Goal: Transaction & Acquisition: Purchase product/service

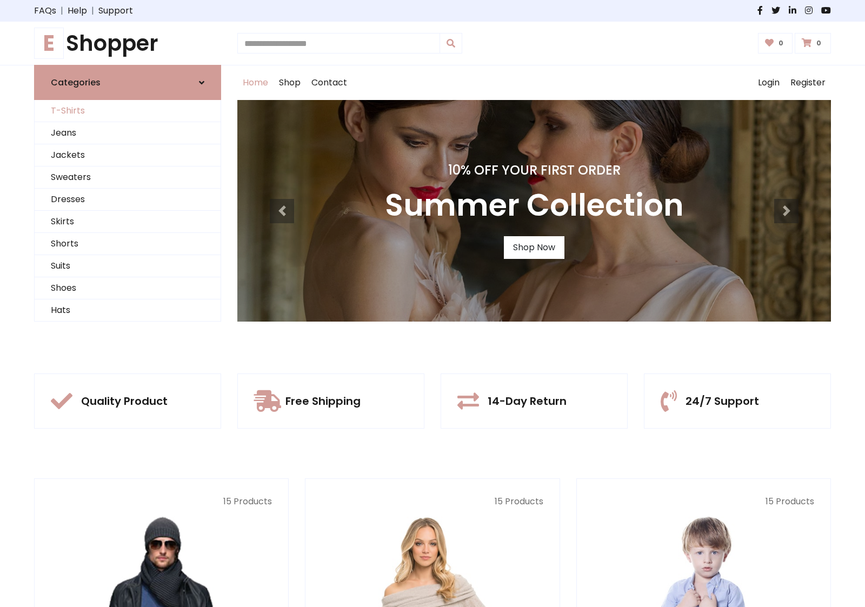
click at [128, 111] on link "T-Shirts" at bounding box center [128, 111] width 186 height 22
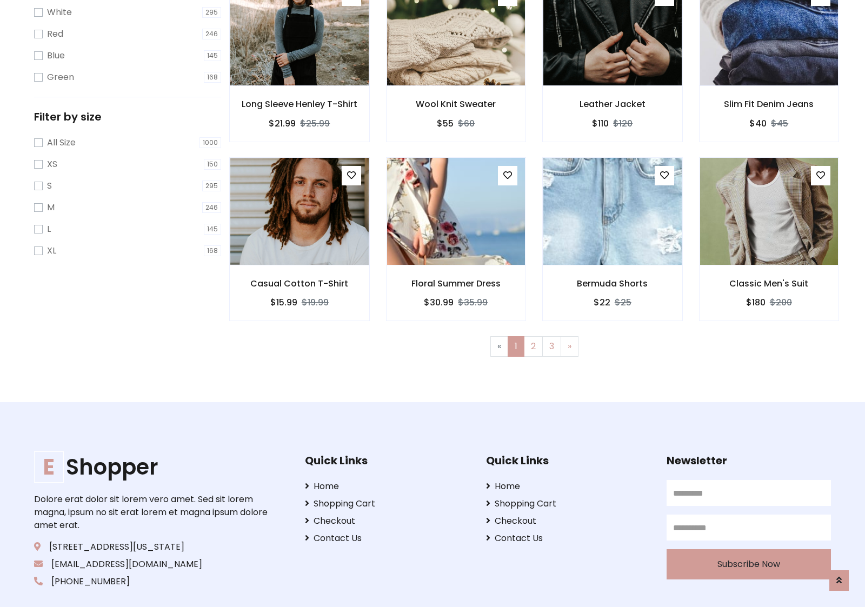
scroll to position [19, 0]
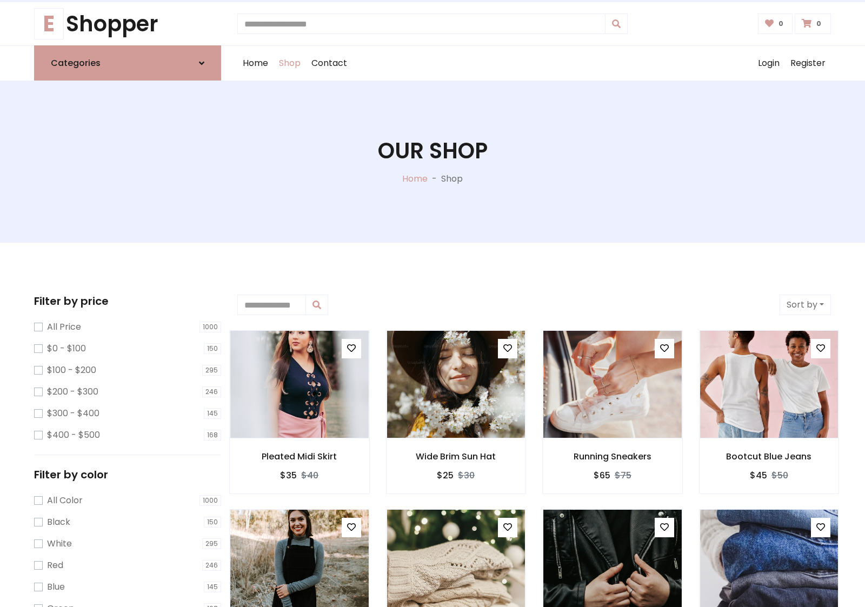
click at [433, 162] on h1 "Our Shop" at bounding box center [433, 151] width 110 height 26
click at [534, 63] on div "Home Shop Contact Log out Login Register" at bounding box center [534, 63] width 594 height 35
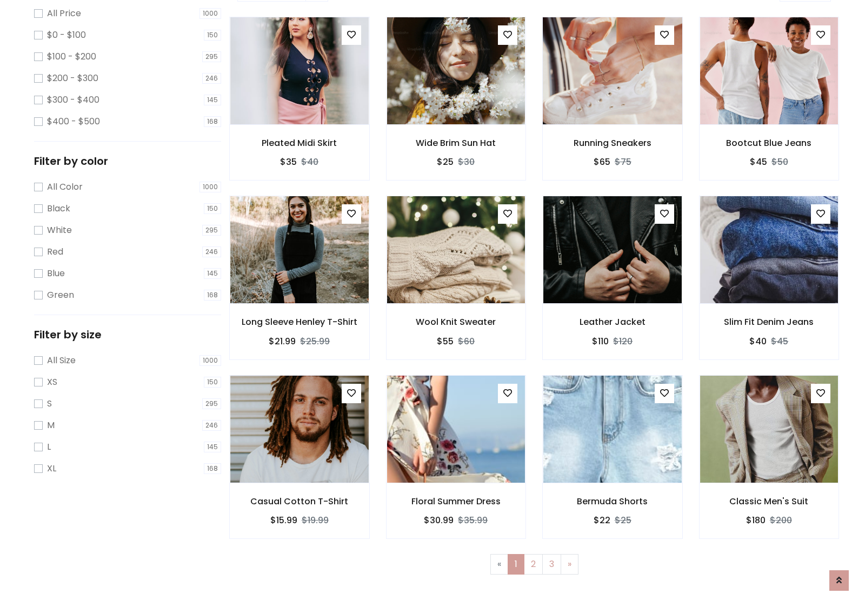
click at [612, 109] on img at bounding box center [612, 71] width 166 height 260
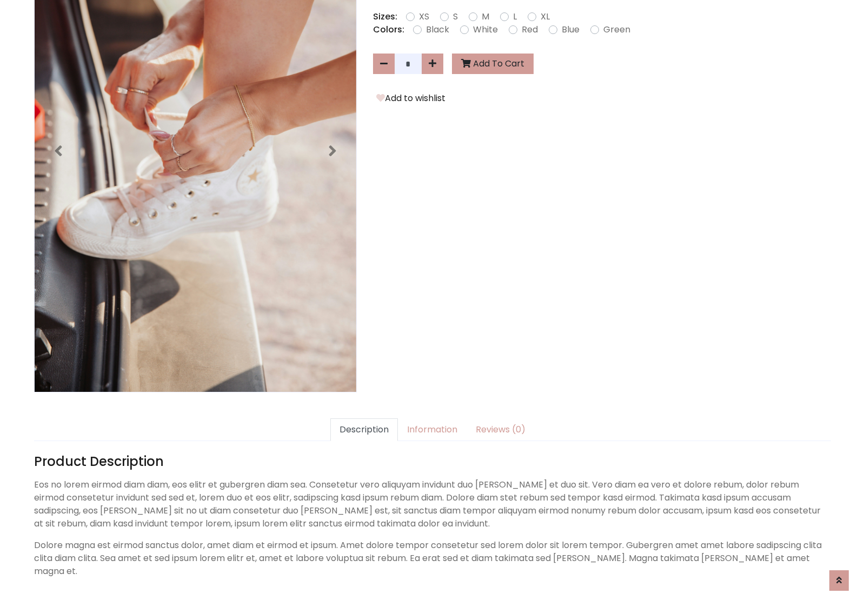
scroll to position [264, 0]
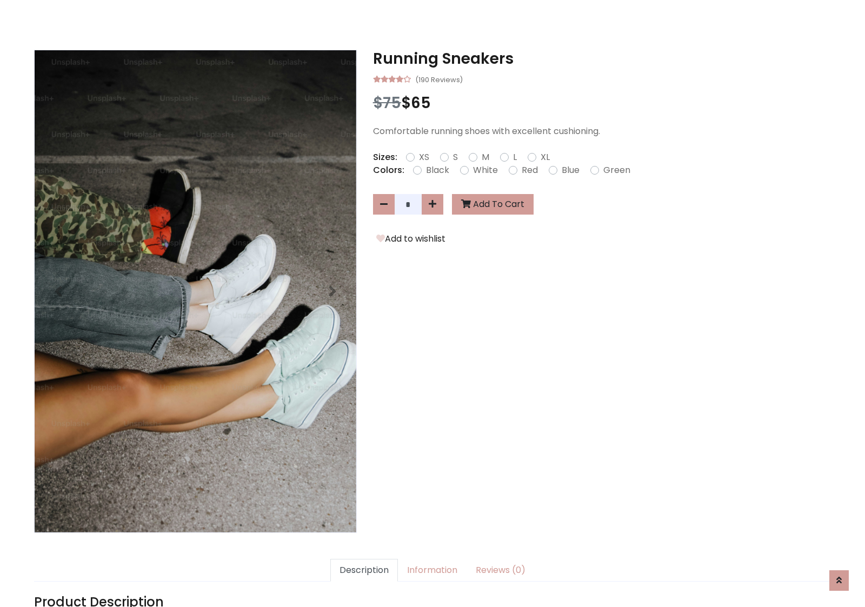
click at [602, 58] on h3 "Running Sneakers" at bounding box center [602, 59] width 458 height 18
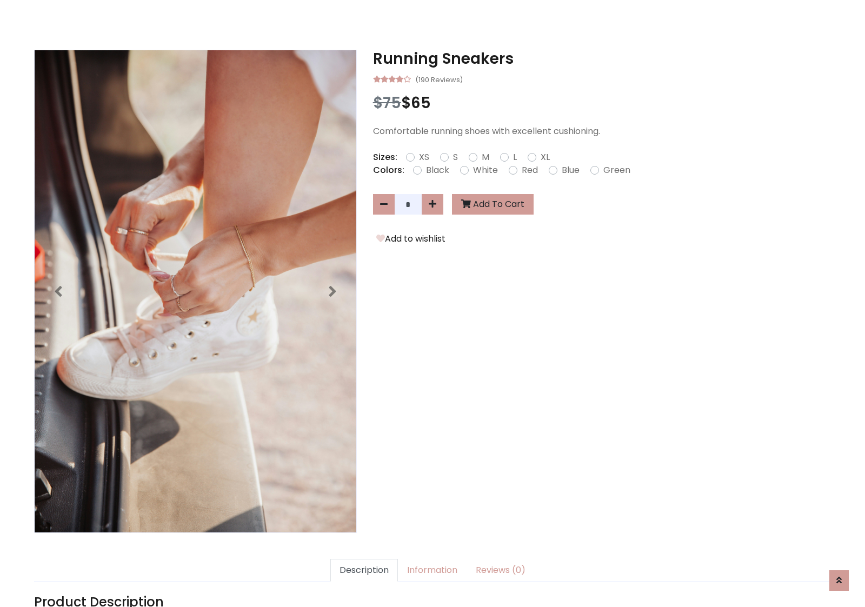
click at [602, 58] on h3 "Running Sneakers" at bounding box center [602, 59] width 458 height 18
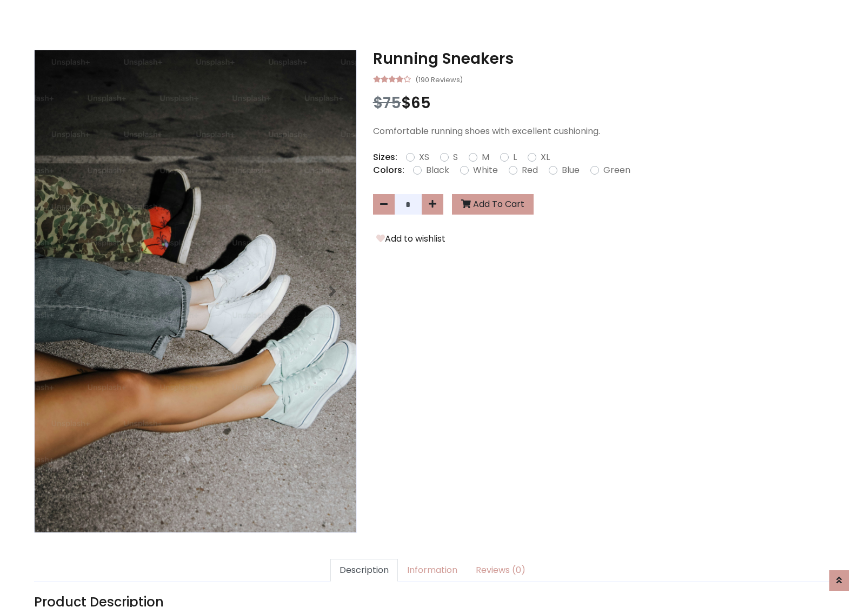
click at [602, 58] on h3 "Running Sneakers" at bounding box center [602, 59] width 458 height 18
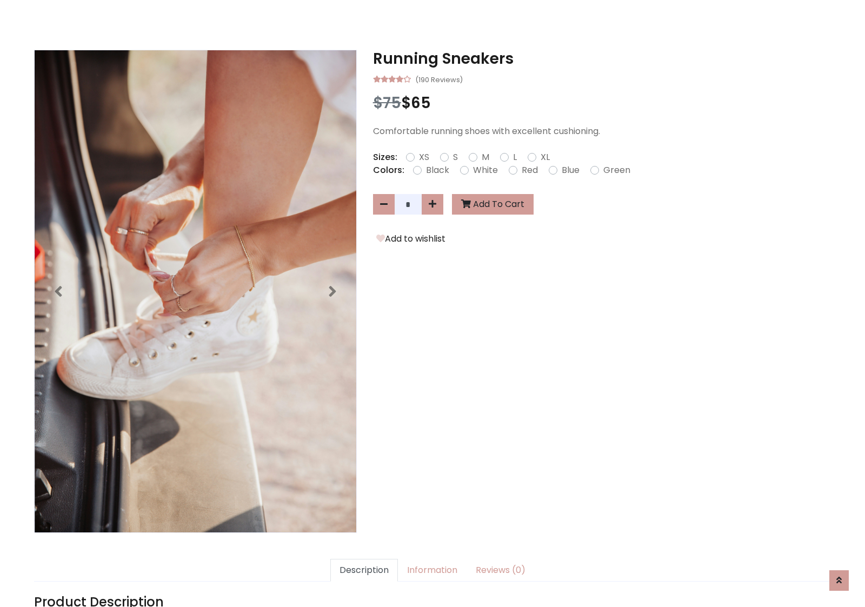
scroll to position [0, 0]
